Goal: Navigation & Orientation: Find specific page/section

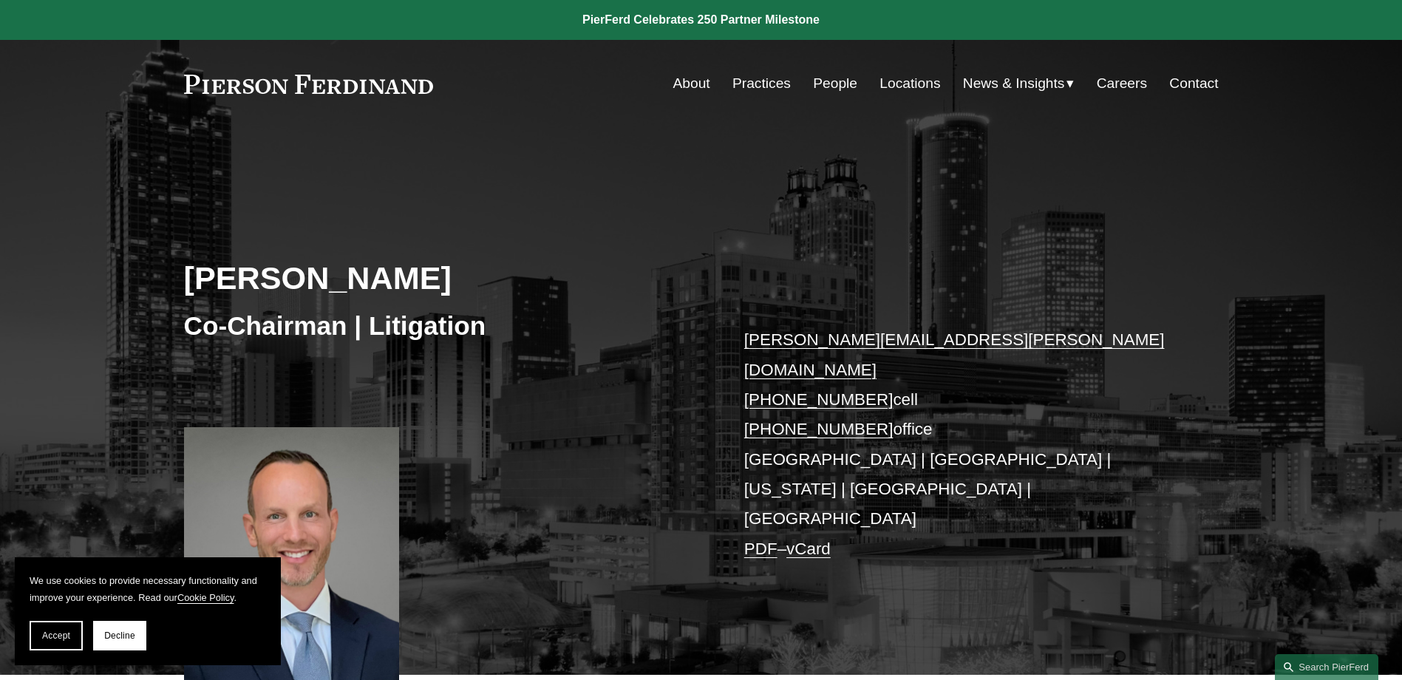
click at [734, 78] on link "Practices" at bounding box center [761, 83] width 58 height 28
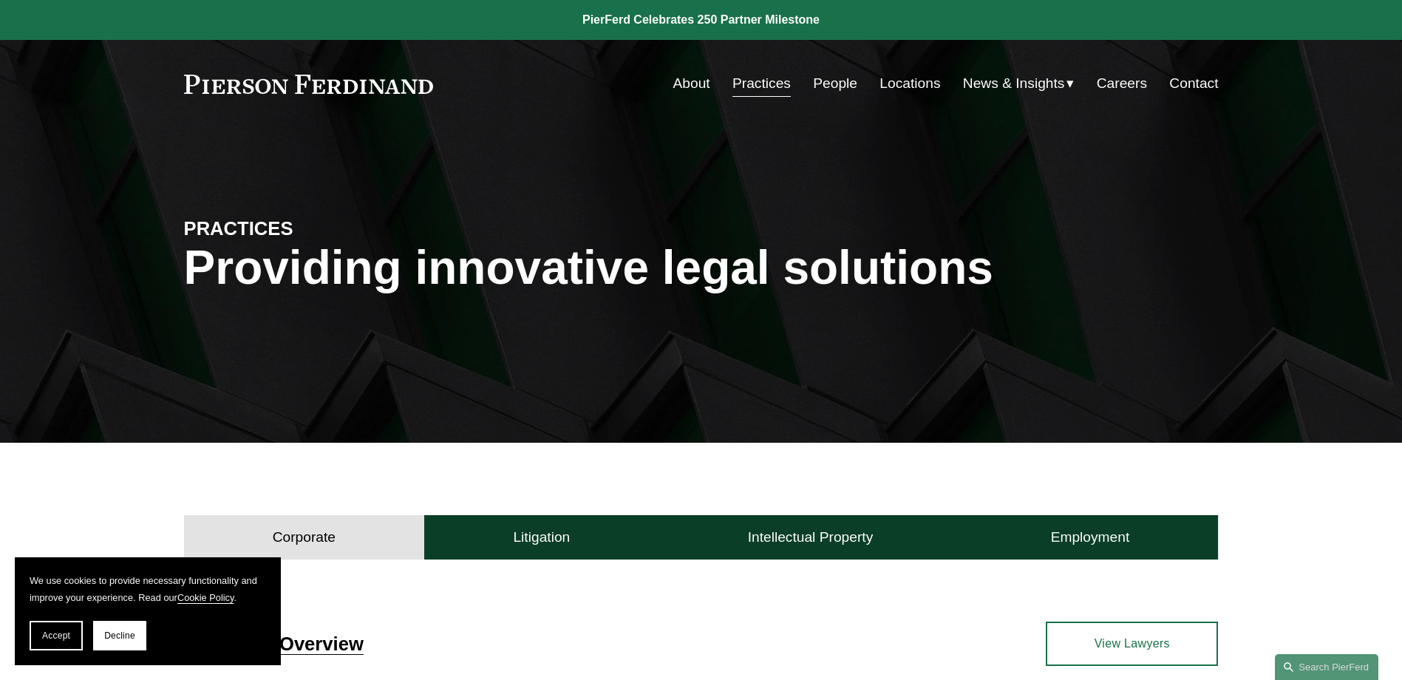
click at [894, 80] on link "Locations" at bounding box center [909, 83] width 61 height 28
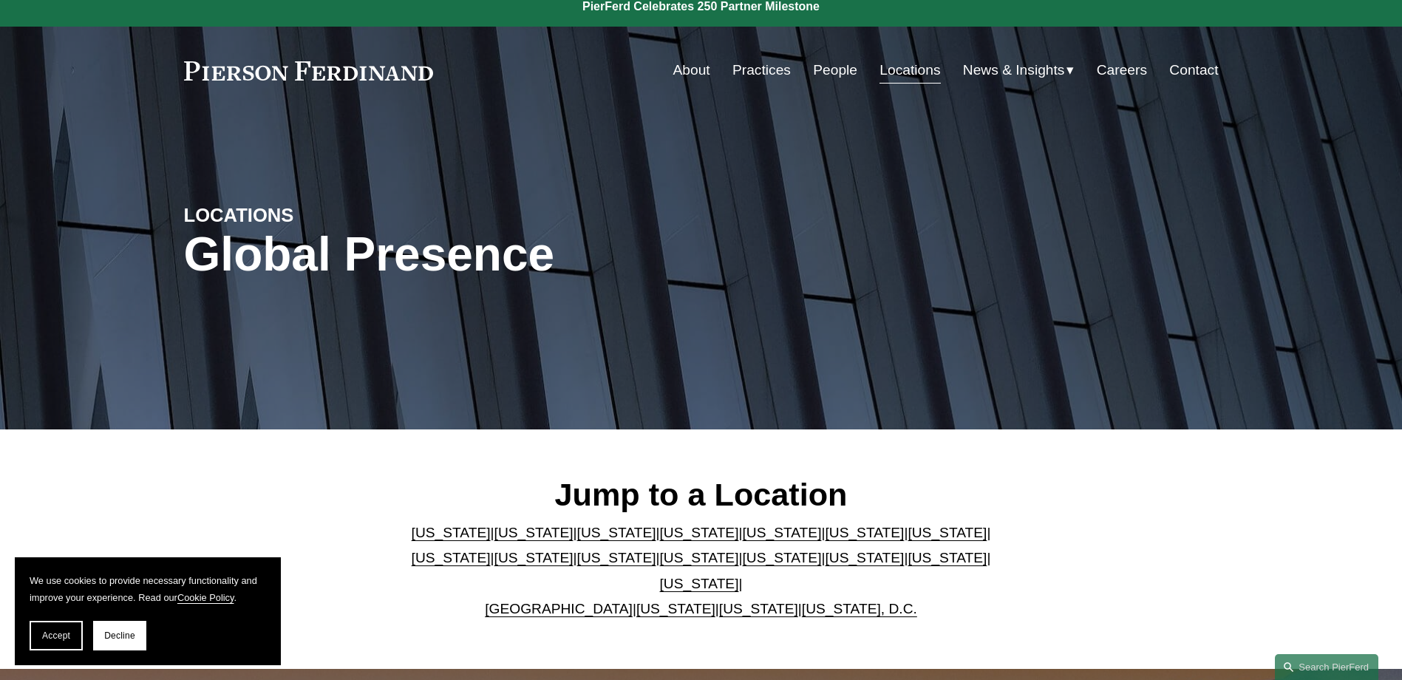
scroll to position [369, 0]
